Goal: Navigation & Orientation: Find specific page/section

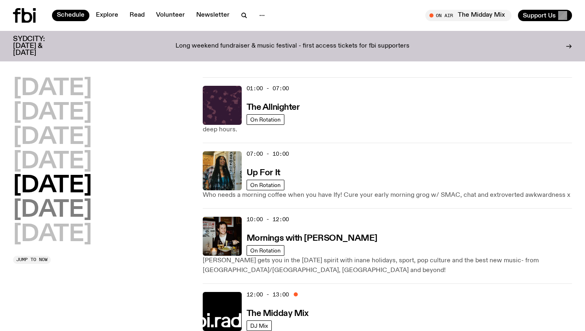
click at [82, 214] on h2 "[DATE]" at bounding box center [52, 210] width 79 height 23
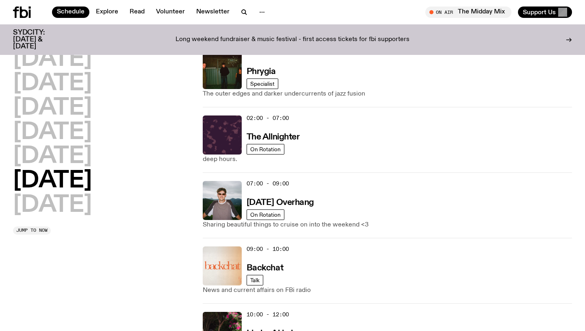
scroll to position [33, 0]
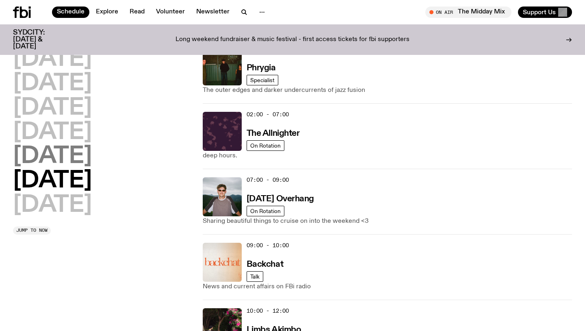
click at [47, 155] on h2 "[DATE]" at bounding box center [52, 156] width 79 height 23
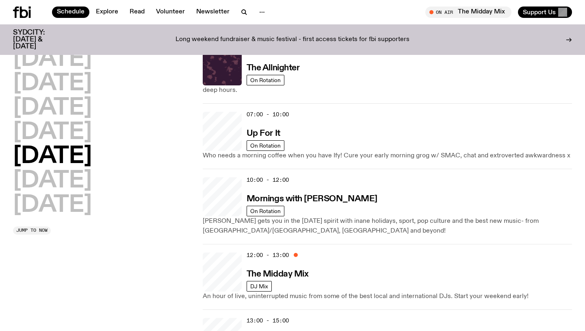
scroll to position [23, 0]
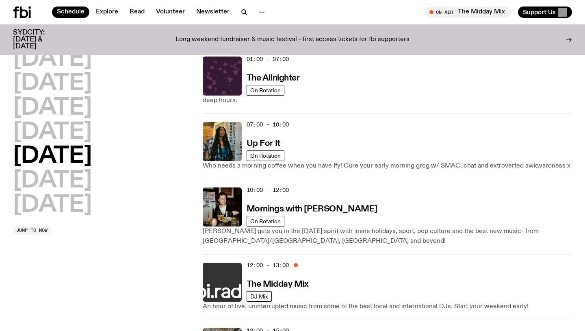
click at [224, 279] on img at bounding box center [222, 282] width 39 height 39
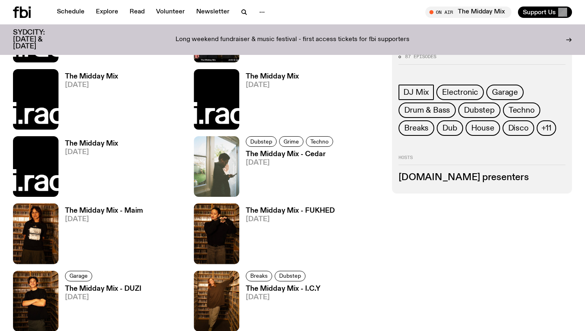
scroll to position [369, 0]
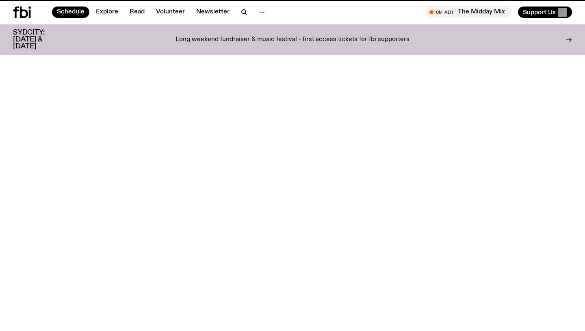
scroll to position [23, 0]
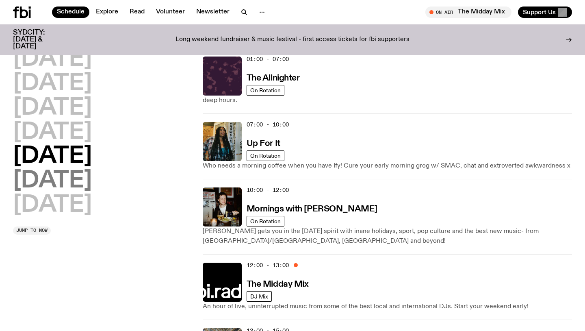
click at [61, 178] on h2 "[DATE]" at bounding box center [52, 181] width 79 height 23
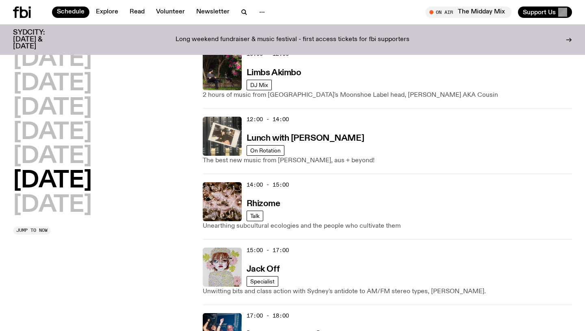
scroll to position [271, 0]
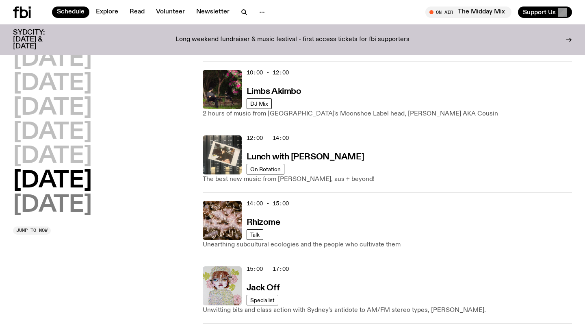
click at [72, 209] on h2 "[DATE]" at bounding box center [52, 205] width 79 height 23
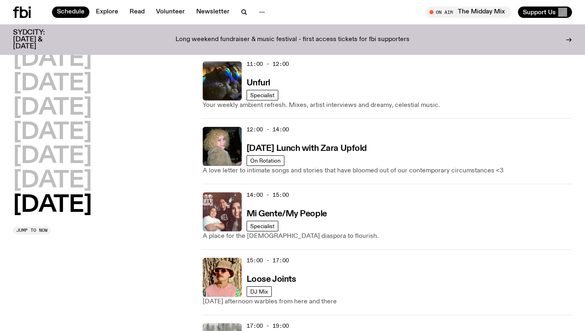
scroll to position [366, 0]
